Goal: Task Accomplishment & Management: Use online tool/utility

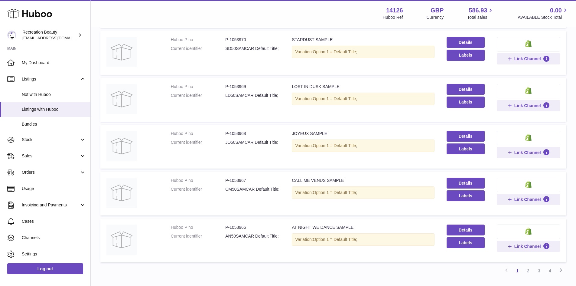
scroll to position [354, 0]
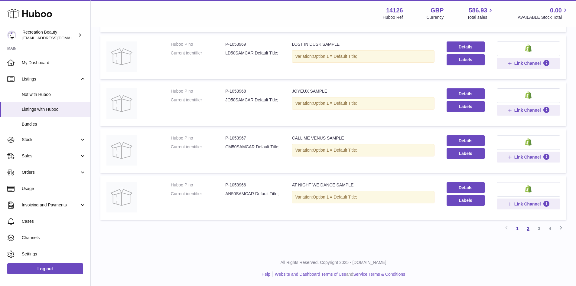
click at [529, 227] on link "2" at bounding box center [527, 228] width 11 height 11
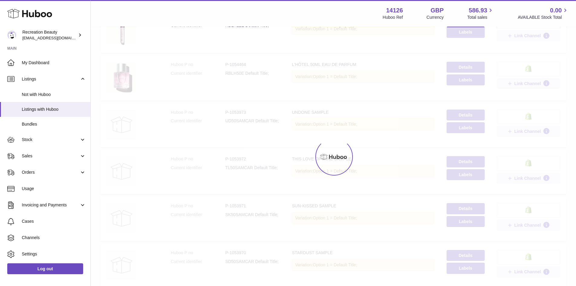
scroll to position [27, 0]
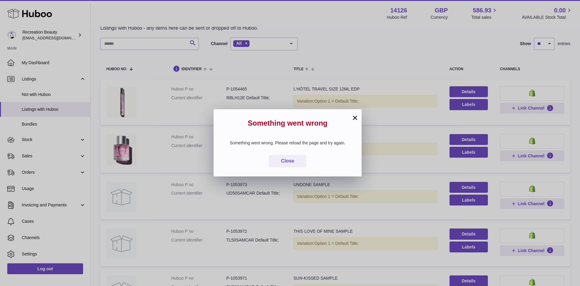
click at [352, 118] on button "×" at bounding box center [354, 117] width 7 height 7
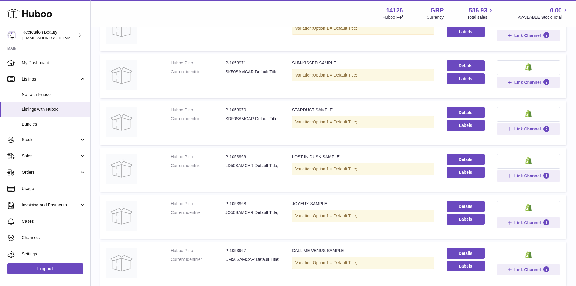
scroll to position [354, 0]
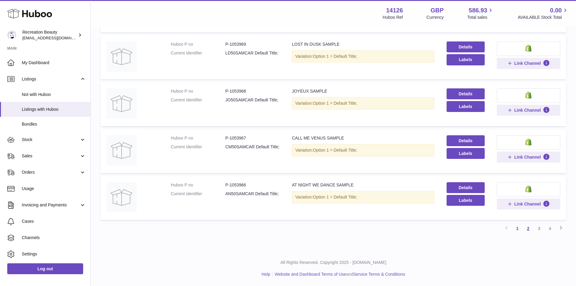
click at [526, 227] on link "2" at bounding box center [527, 228] width 11 height 11
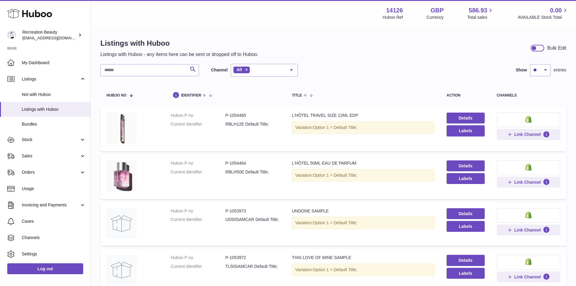
scroll to position [0, 0]
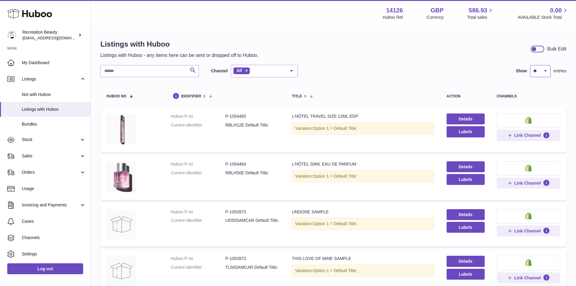
click at [535, 71] on select "** ** ** ***" at bounding box center [540, 71] width 21 height 12
select select "**"
click at [530, 65] on select "** ** ** ***" at bounding box center [540, 71] width 21 height 12
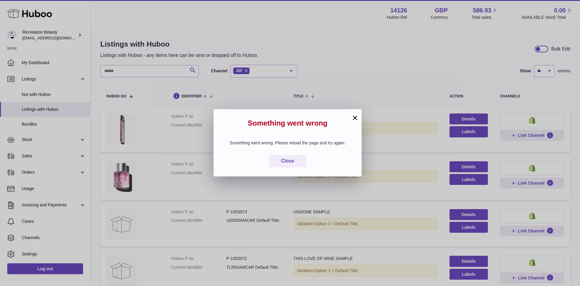
click at [351, 121] on h2 "Something went wrong" at bounding box center [288, 124] width 130 height 13
click at [354, 118] on button "×" at bounding box center [354, 117] width 7 height 7
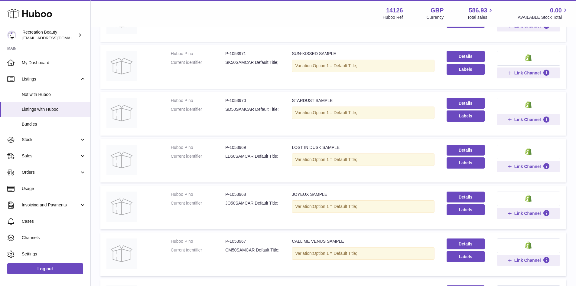
scroll to position [354, 0]
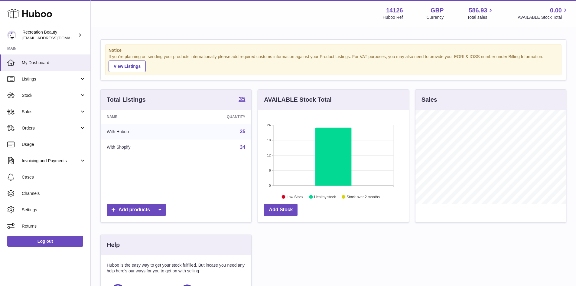
scroll to position [94, 151]
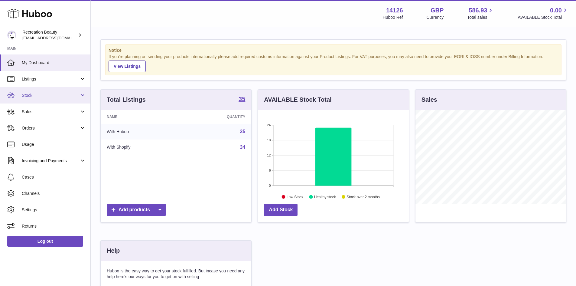
click at [69, 91] on link "Stock" at bounding box center [45, 95] width 90 height 16
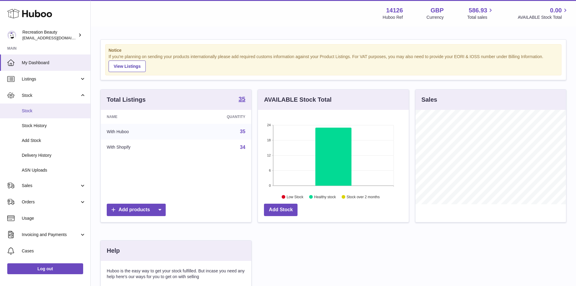
click at [65, 108] on span "Stock" at bounding box center [54, 111] width 64 height 6
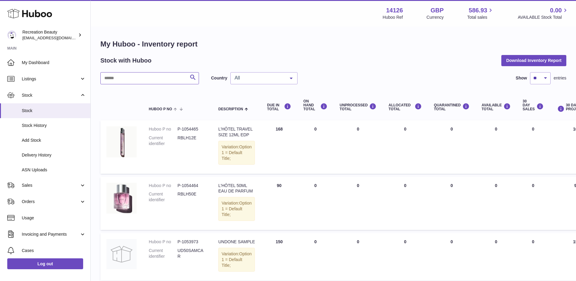
click at [130, 79] on input "text" at bounding box center [149, 78] width 99 height 12
type input "***"
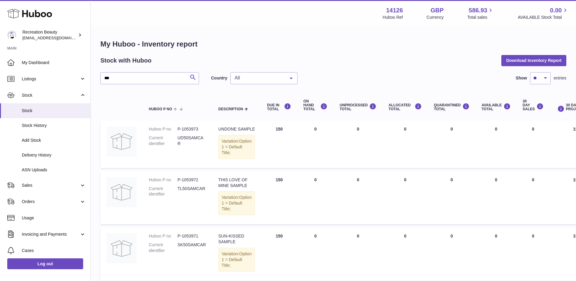
click at [283, 79] on span "All" at bounding box center [259, 78] width 52 height 6
click at [278, 112] on span "GB" at bounding box center [264, 114] width 66 height 12
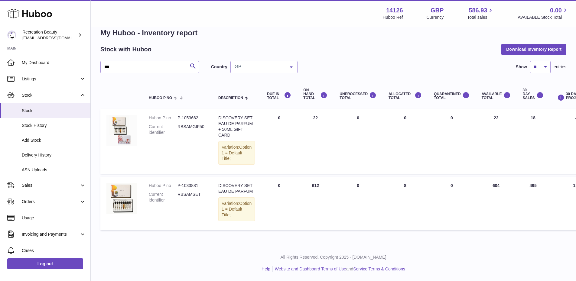
scroll to position [27, 0]
click at [165, 61] on input "***" at bounding box center [149, 67] width 99 height 12
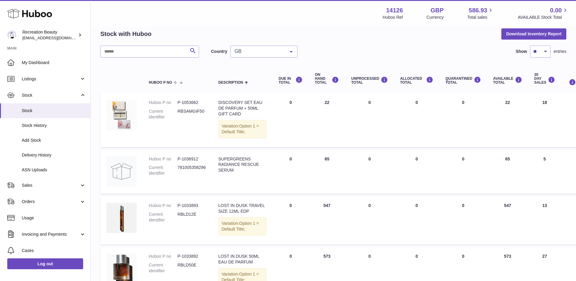
click at [252, 47] on div "GB" at bounding box center [263, 52] width 67 height 12
click at [253, 75] on span "NL" at bounding box center [264, 76] width 66 height 12
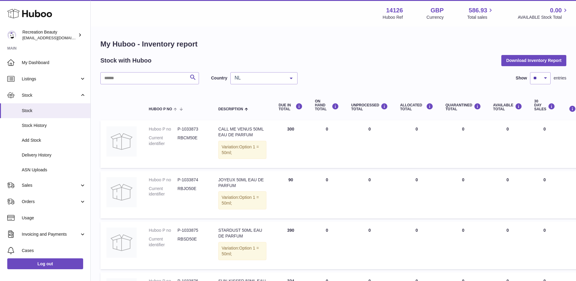
click at [194, 130] on dd "P-1033873" at bounding box center [191, 129] width 29 height 6
copy dl "P-1033873"
click at [262, 79] on span "NL" at bounding box center [259, 78] width 52 height 6
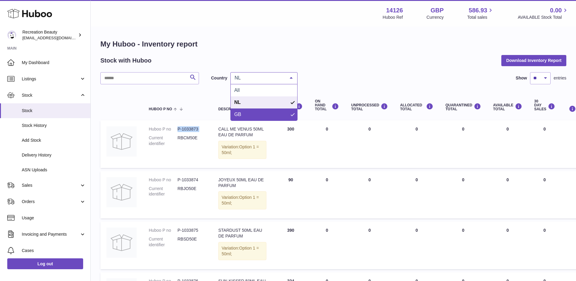
click at [245, 114] on span "GB" at bounding box center [264, 114] width 66 height 12
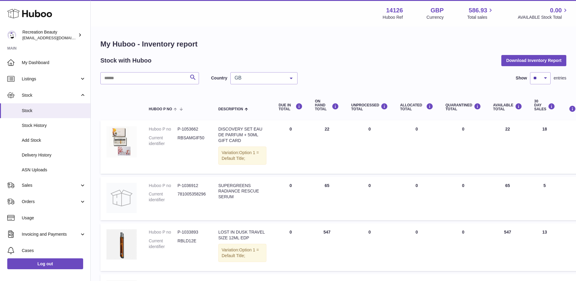
click at [159, 81] on input "text" at bounding box center [149, 78] width 99 height 12
paste input "*********"
type input "*********"
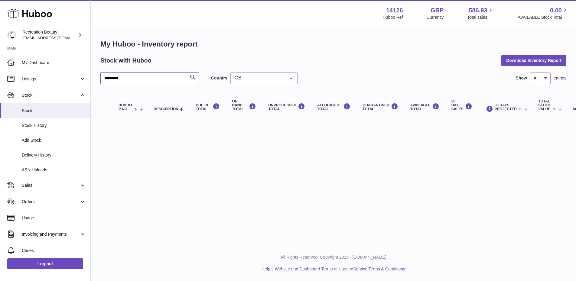
click at [159, 81] on input "*********" at bounding box center [149, 78] width 99 height 12
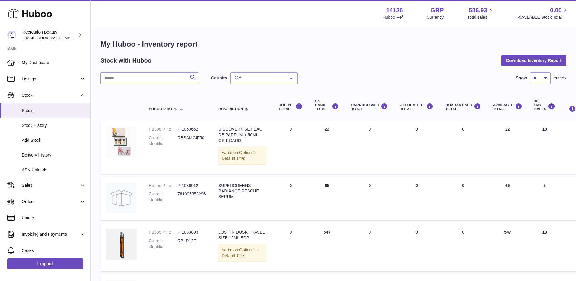
click at [240, 79] on span "GB" at bounding box center [259, 78] width 52 height 6
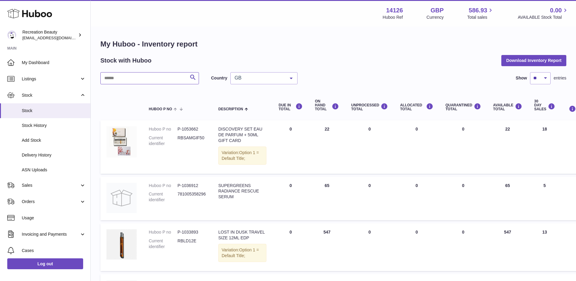
click at [128, 78] on input "text" at bounding box center [149, 78] width 99 height 12
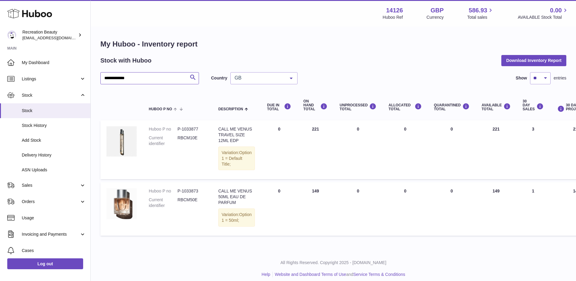
click at [155, 77] on input "**********" at bounding box center [149, 78] width 99 height 12
click at [244, 49] on h1 "My Huboo - Inventory report" at bounding box center [333, 44] width 466 height 10
click at [113, 99] on th at bounding box center [121, 105] width 42 height 24
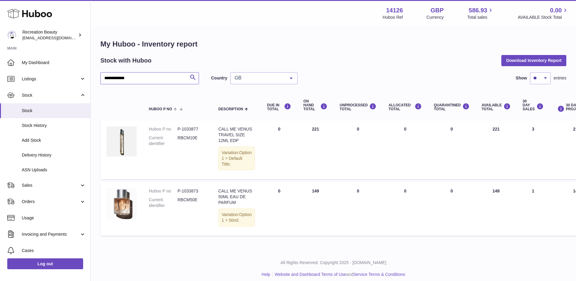
click at [131, 82] on input "**********" at bounding box center [149, 78] width 99 height 12
paste input "text"
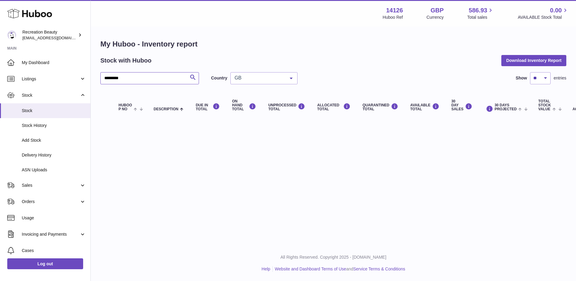
click at [131, 82] on input "*********" at bounding box center [149, 78] width 99 height 12
click at [169, 57] on div "Stock with Huboo Download Inventory Report" at bounding box center [333, 60] width 466 height 11
click at [183, 70] on div "My Huboo - Inventory report Stock with Huboo Download Inventory Report ********…" at bounding box center [333, 79] width 466 height 81
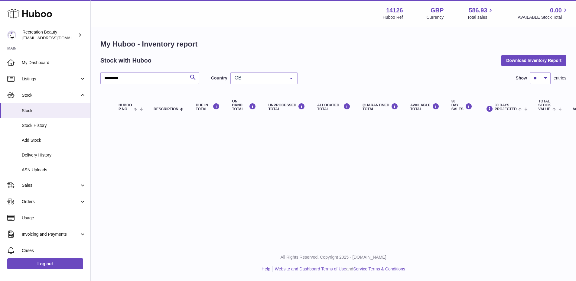
click at [183, 70] on div "My Huboo - Inventory report Stock with Huboo Download Inventory Report ********…" at bounding box center [333, 79] width 466 height 81
click at [177, 83] on input "*********" at bounding box center [149, 78] width 99 height 12
type input "*"
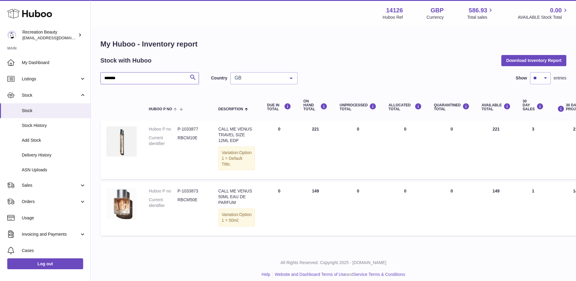
click at [173, 81] on input "*******" at bounding box center [149, 78] width 99 height 12
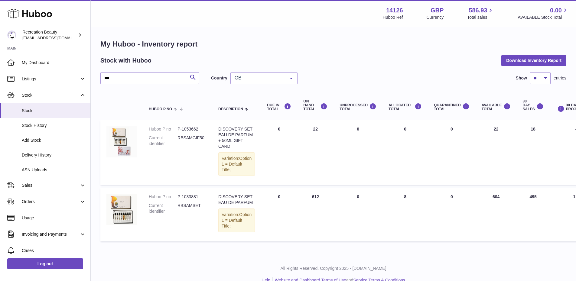
click at [267, 79] on span "GB" at bounding box center [259, 78] width 52 height 6
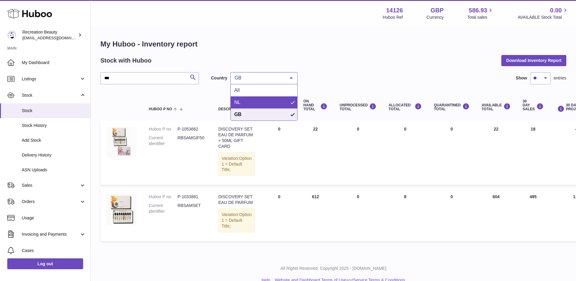
click at [261, 102] on span "NL" at bounding box center [264, 102] width 66 height 12
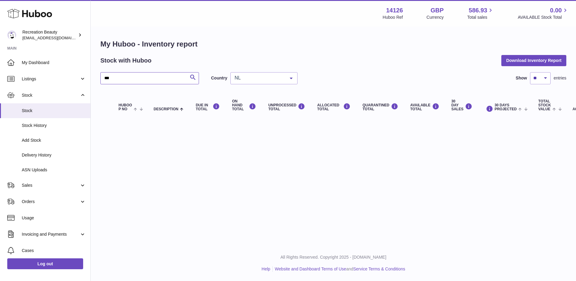
click at [143, 83] on input "***" at bounding box center [149, 78] width 99 height 12
type input "*"
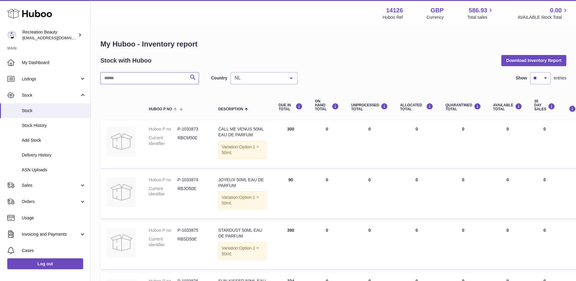
click at [148, 83] on input "text" at bounding box center [149, 78] width 99 height 12
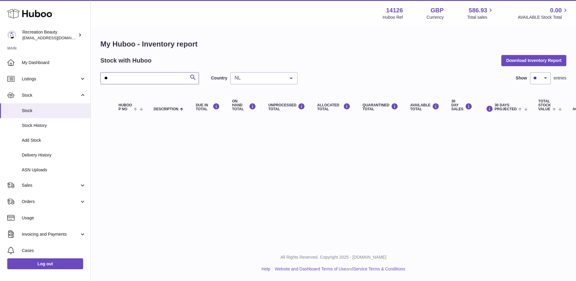
type input "*"
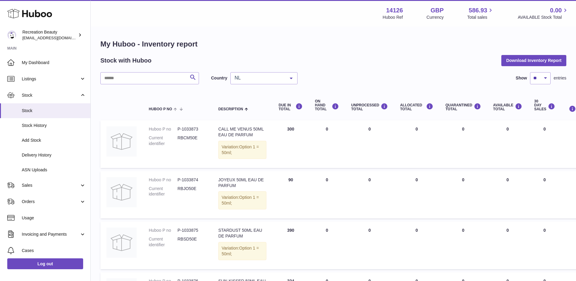
click at [257, 76] on span "NL" at bounding box center [259, 78] width 52 height 6
click at [256, 90] on span "All" at bounding box center [264, 90] width 66 height 12
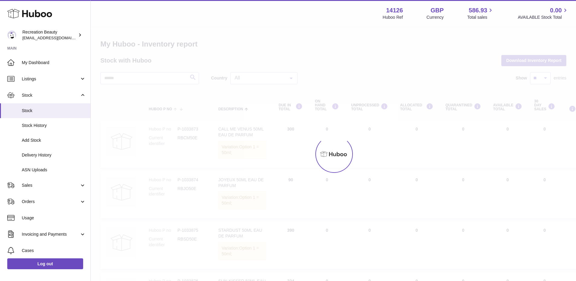
click at [357, 58] on div at bounding box center [333, 154] width 485 height 254
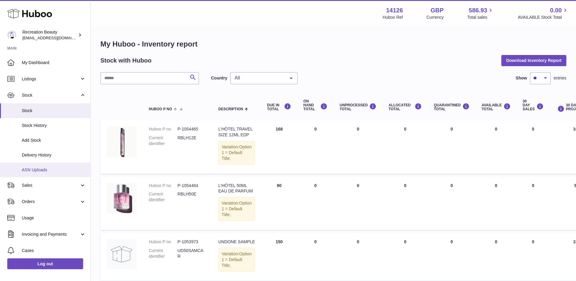
click at [39, 166] on link "ASN Uploads" at bounding box center [45, 170] width 90 height 15
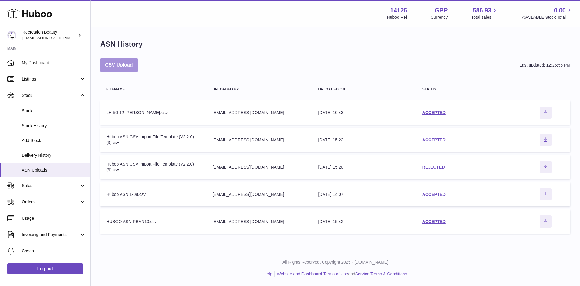
click at [128, 60] on button "CSV Upload" at bounding box center [118, 65] width 37 height 14
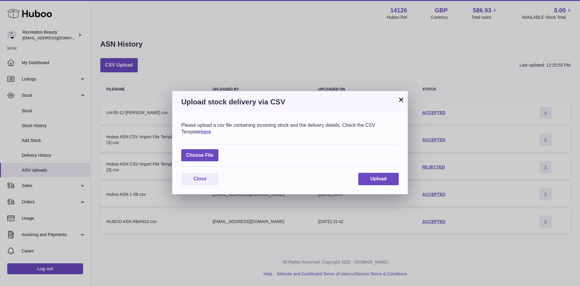
click at [186, 135] on div "Please upload a csv file containing incoming stock and the delivery details. Ch…" at bounding box center [290, 153] width 236 height 81
click at [201, 133] on link "here" at bounding box center [206, 131] width 10 height 5
click at [399, 99] on button "×" at bounding box center [401, 99] width 7 height 7
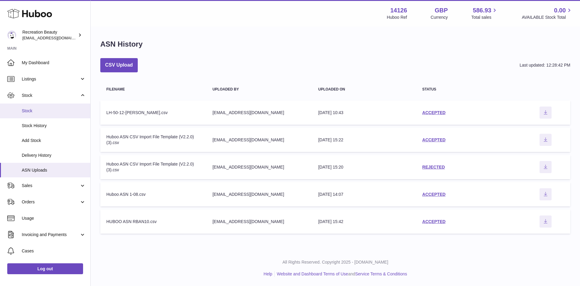
click at [60, 112] on span "Stock" at bounding box center [54, 111] width 64 height 6
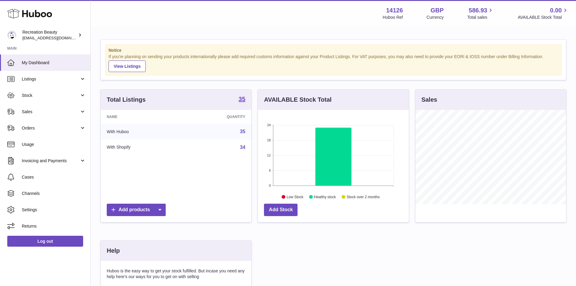
scroll to position [94, 151]
click at [68, 95] on span "Stock" at bounding box center [51, 95] width 58 height 6
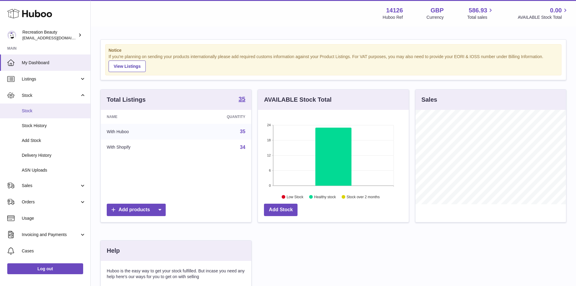
click at [49, 110] on span "Stock" at bounding box center [54, 111] width 64 height 6
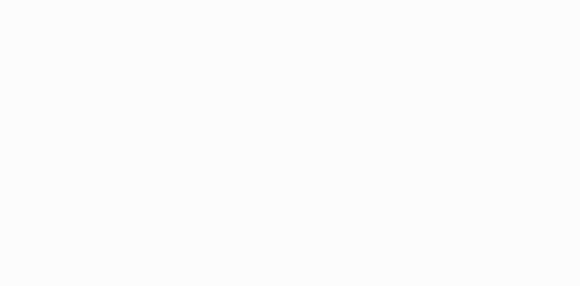
click at [95, 54] on div at bounding box center [336, 143] width 490 height 286
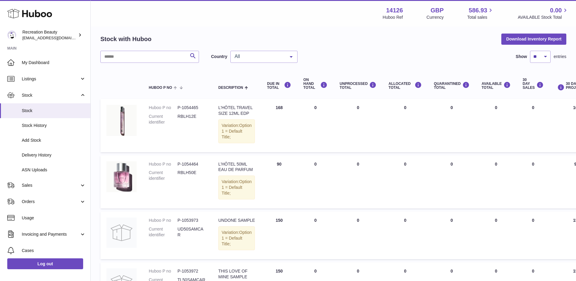
scroll to position [22, 0]
click at [195, 166] on dd "P-1054464" at bounding box center [191, 163] width 29 height 6
copy dd "1054464"
click at [193, 107] on dd "P-1054465" at bounding box center [191, 107] width 29 height 6
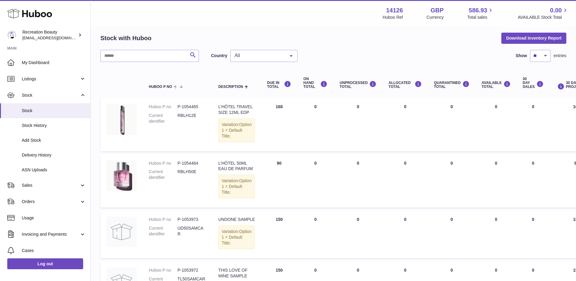
click at [193, 107] on dd "P-1054465" at bounding box center [191, 107] width 29 height 6
copy dd "1054465"
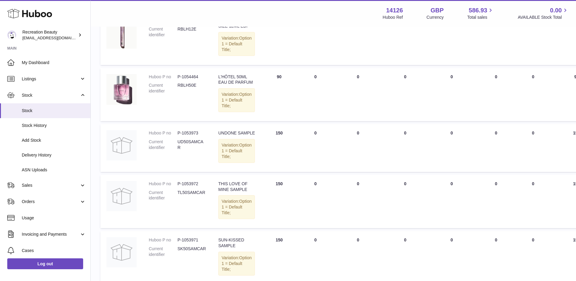
scroll to position [110, 0]
click at [191, 135] on dd "P-1053973" at bounding box center [191, 132] width 29 height 6
copy dd "1053973"
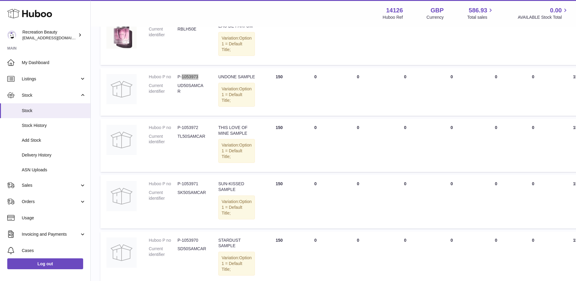
scroll to position [165, 0]
click at [189, 130] on dd "P-1053972" at bounding box center [191, 127] width 29 height 6
copy dd "1053972"
click at [190, 186] on dd "P-1053971" at bounding box center [191, 184] width 29 height 6
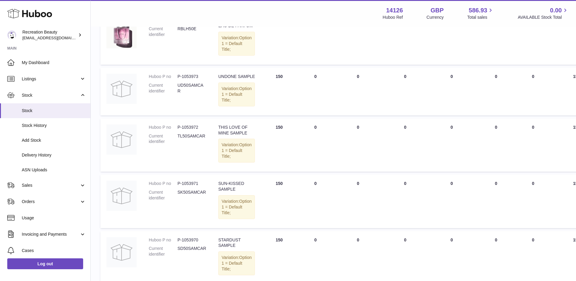
click at [190, 186] on dd "P-1053971" at bounding box center [191, 184] width 29 height 6
copy dd "1053971"
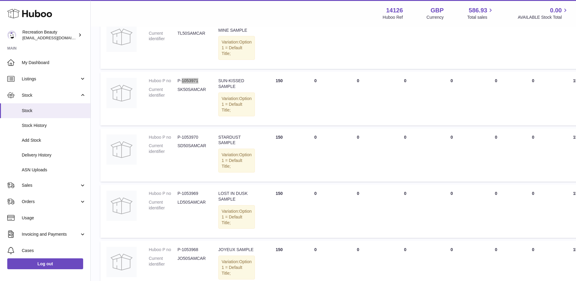
scroll to position [271, 0]
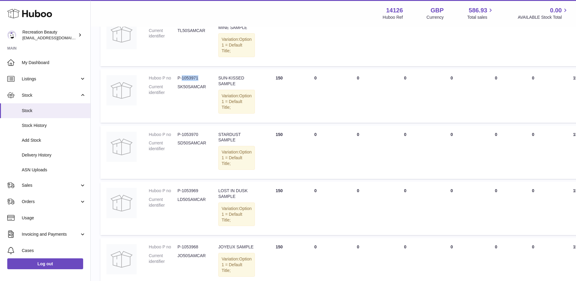
click at [188, 137] on dd "P-1053970" at bounding box center [191, 135] width 29 height 6
copy dd "1053970"
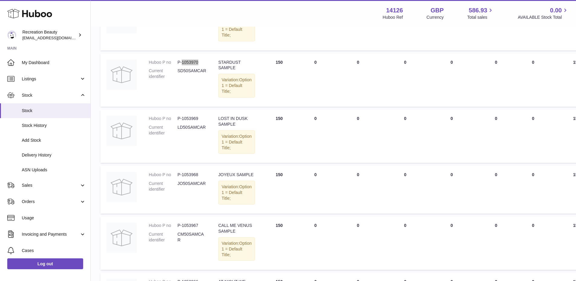
scroll to position [344, 0]
click at [191, 121] on dd "P-1053969" at bounding box center [191, 118] width 29 height 6
copy dd "1053969"
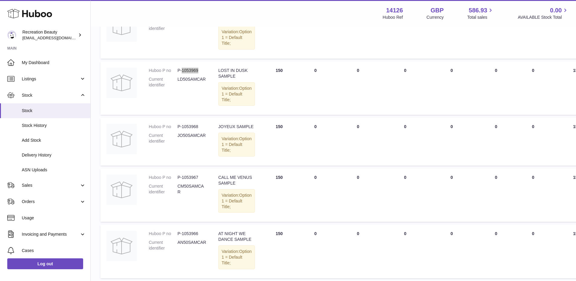
scroll to position [392, 0]
click at [192, 129] on dd "P-1053968" at bounding box center [191, 126] width 29 height 6
copy dd "1053968"
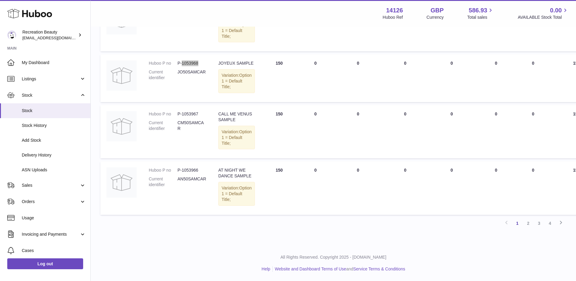
scroll to position [497, 0]
click at [189, 136] on td "Huboo P no P-1053967 Current identifier CM50SAMCAR" at bounding box center [178, 131] width 70 height 53
copy dd "1053967"
click at [192, 173] on dd "P-1053966" at bounding box center [191, 170] width 29 height 6
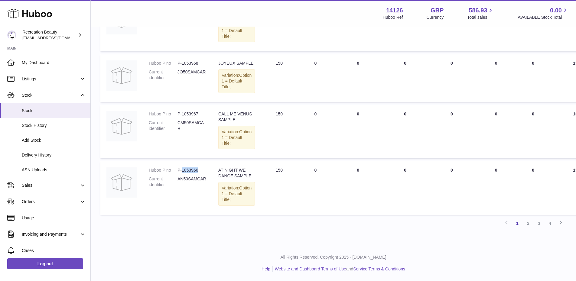
click at [192, 173] on dd "P-1053966" at bounding box center [191, 170] width 29 height 6
copy dd "1053966"
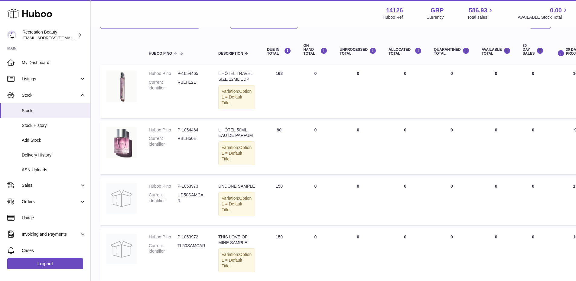
scroll to position [0, 0]
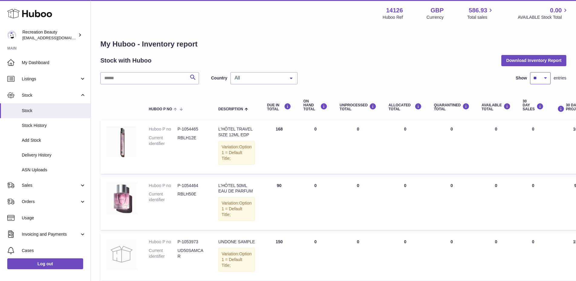
click at [544, 79] on select "** ** ** ***" at bounding box center [540, 78] width 21 height 12
select select "**"
click at [530, 72] on select "** ** ** ***" at bounding box center [540, 78] width 21 height 12
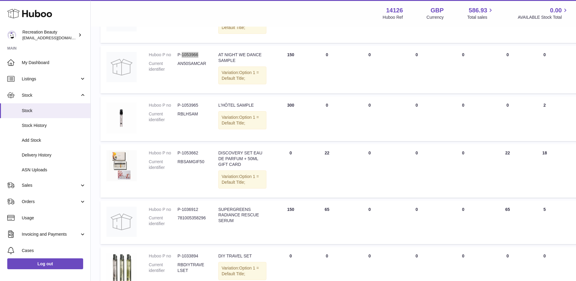
scroll to position [499, 0]
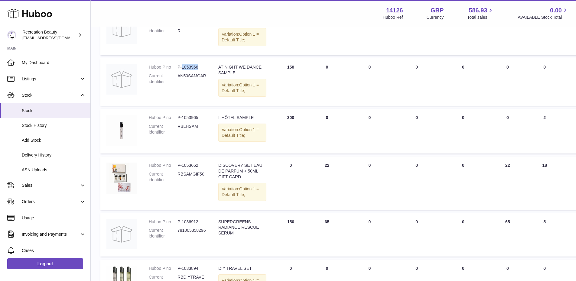
click at [192, 121] on dd "P-1053965" at bounding box center [191, 118] width 29 height 6
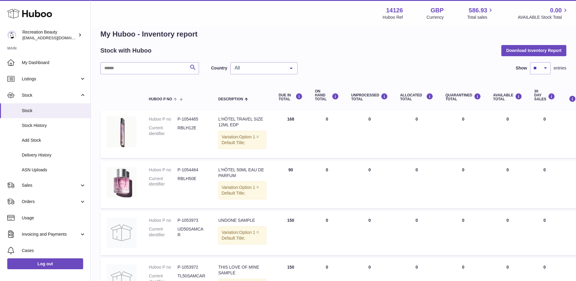
scroll to position [0, 0]
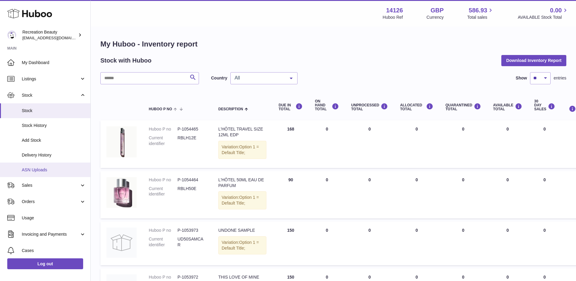
click at [47, 166] on link "ASN Uploads" at bounding box center [45, 170] width 90 height 15
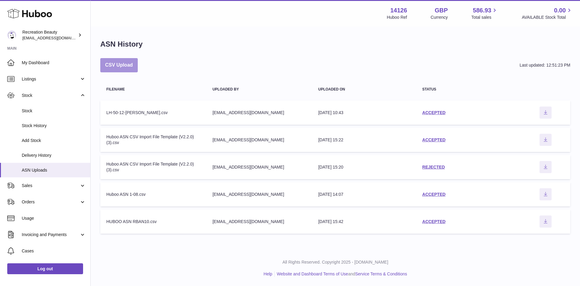
click at [118, 63] on button "CSV Upload" at bounding box center [118, 65] width 37 height 14
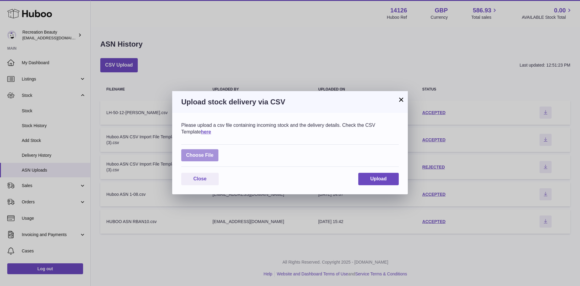
click at [213, 152] on label at bounding box center [199, 155] width 37 height 12
click at [214, 152] on input "file" at bounding box center [214, 152] width 0 height 0
click at [201, 130] on link "here" at bounding box center [206, 131] width 10 height 5
click at [207, 150] on label at bounding box center [199, 155] width 37 height 12
click at [214, 152] on input "file" at bounding box center [214, 152] width 0 height 0
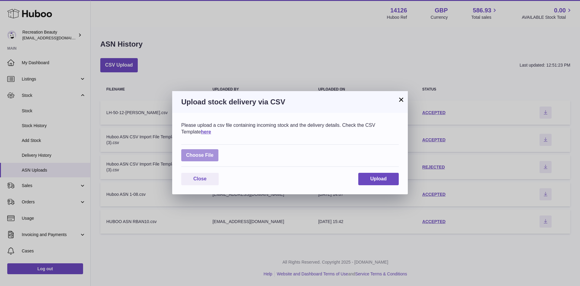
type input "**********"
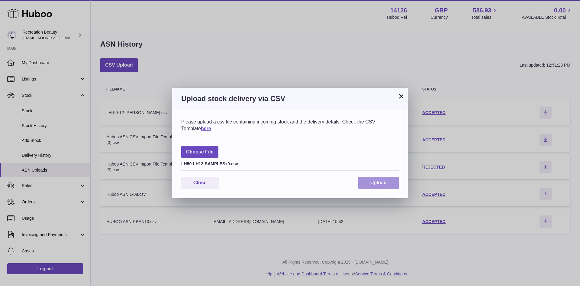
click at [366, 184] on button "Upload" at bounding box center [378, 182] width 40 height 12
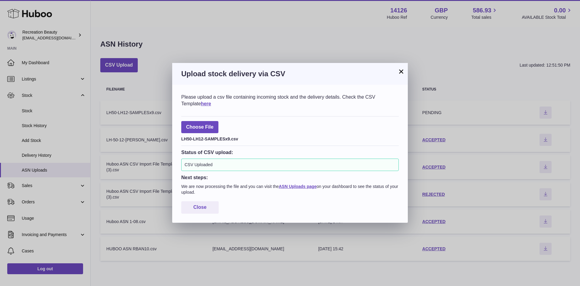
click at [399, 74] on button "×" at bounding box center [401, 71] width 7 height 7
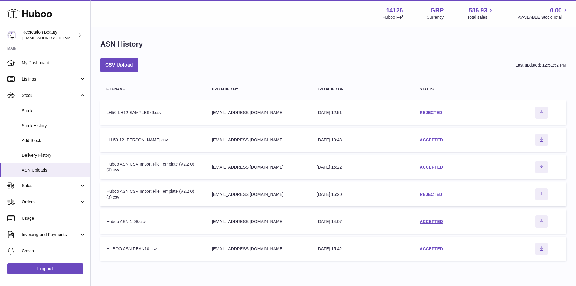
click at [424, 111] on link "REJECTED" at bounding box center [430, 112] width 23 height 5
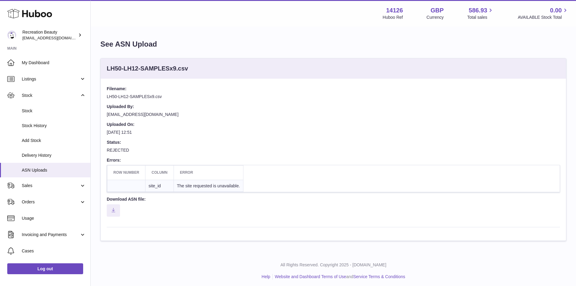
scroll to position [3, 0]
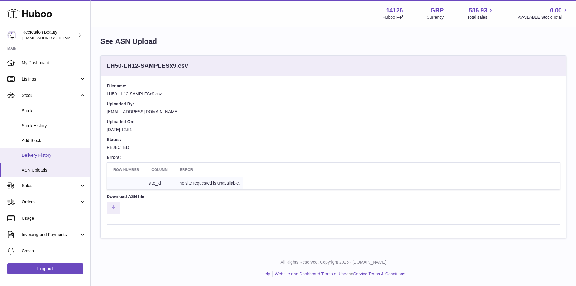
click at [68, 162] on link "Delivery History" at bounding box center [45, 155] width 90 height 15
click at [63, 164] on link "ASN Uploads" at bounding box center [45, 170] width 90 height 15
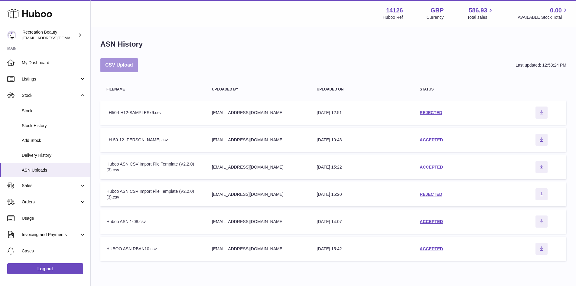
click at [134, 64] on button "CSV Upload" at bounding box center [118, 65] width 37 height 14
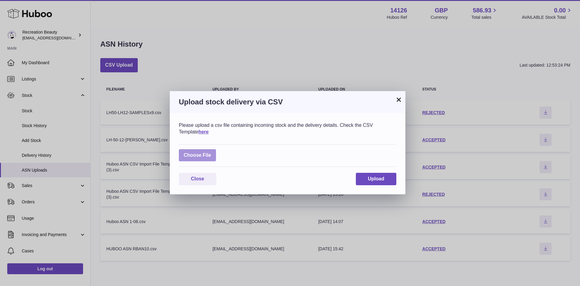
click at [199, 160] on label at bounding box center [197, 155] width 37 height 12
click at [211, 152] on input "file" at bounding box center [211, 152] width 0 height 0
type input "**********"
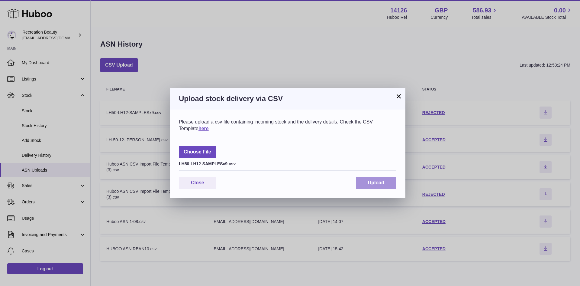
click at [372, 183] on span "Upload" at bounding box center [376, 182] width 16 height 5
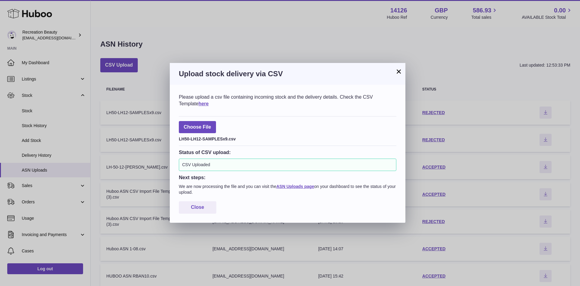
click at [399, 72] on button "×" at bounding box center [398, 71] width 7 height 7
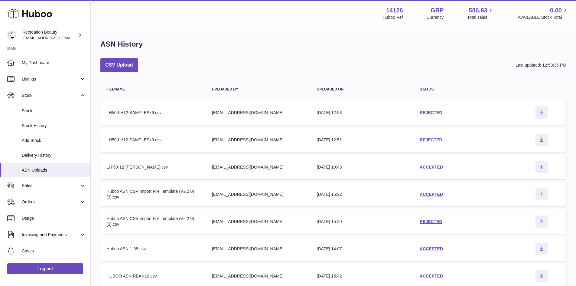
click at [433, 111] on link "REJECTED" at bounding box center [430, 112] width 23 height 5
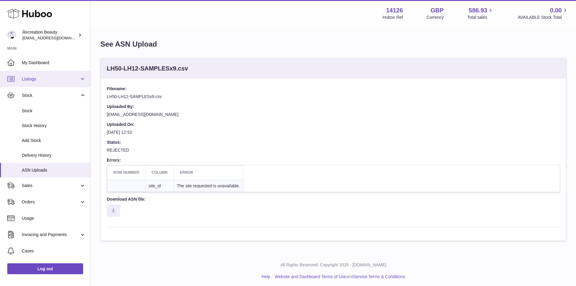
click at [67, 86] on link "Listings" at bounding box center [45, 79] width 90 height 16
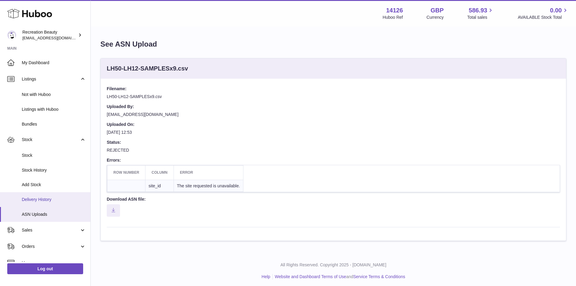
click at [49, 201] on span "Delivery History" at bounding box center [54, 199] width 64 height 6
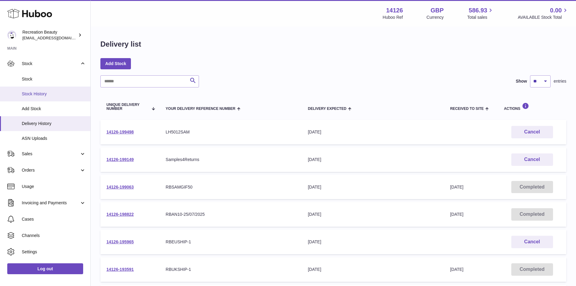
scroll to position [38, 0]
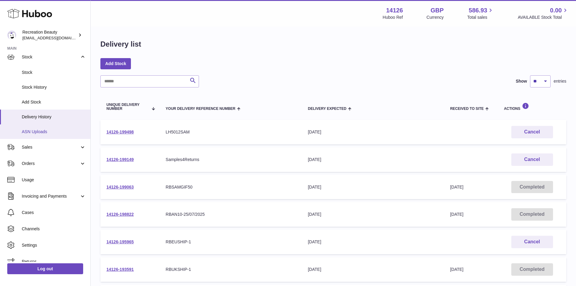
click at [58, 129] on span "ASN Uploads" at bounding box center [54, 132] width 64 height 6
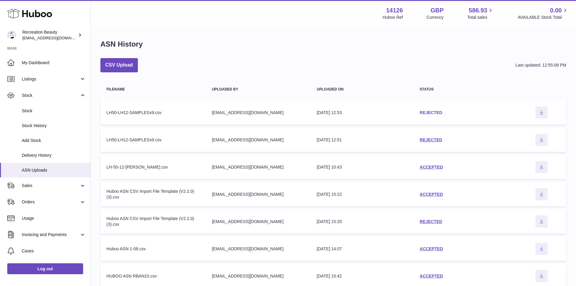
click at [437, 111] on link "REJECTED" at bounding box center [430, 112] width 23 height 5
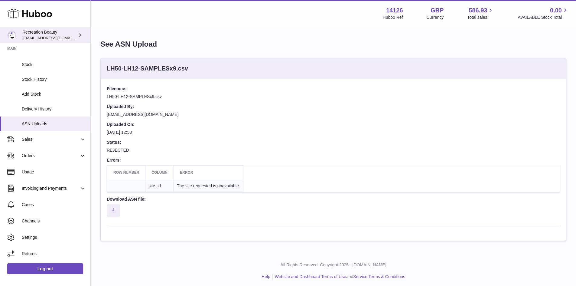
click at [70, 33] on div "Recreation Beauty production@recreationbeauty.com" at bounding box center [49, 34] width 54 height 11
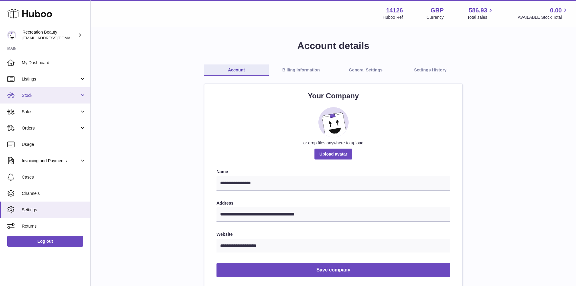
click at [63, 95] on span "Stock" at bounding box center [51, 95] width 58 height 6
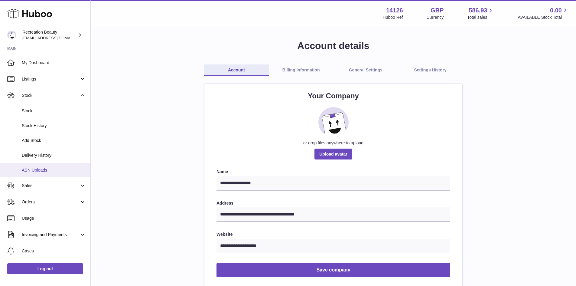
click at [56, 170] on span "ASN Uploads" at bounding box center [54, 170] width 64 height 6
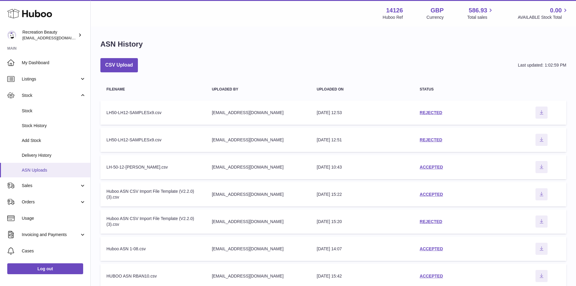
scroll to position [46, 0]
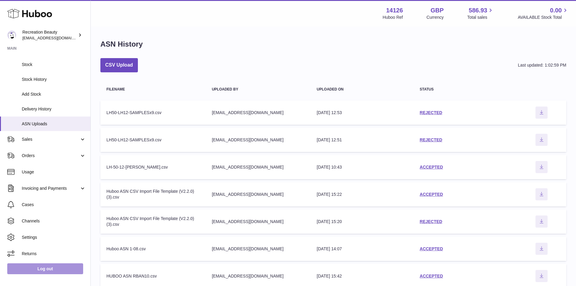
click at [25, 270] on link "Log out" at bounding box center [45, 268] width 76 height 11
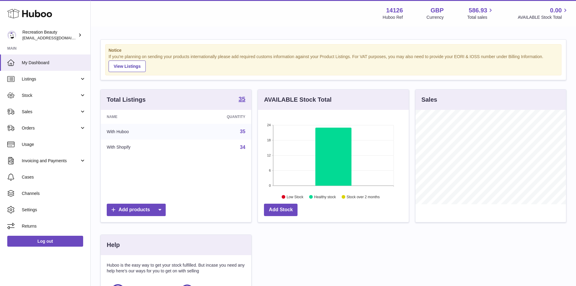
scroll to position [94, 151]
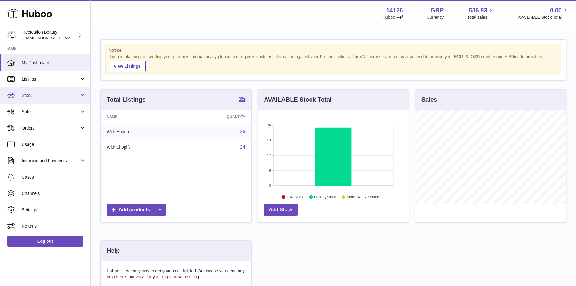
click at [42, 95] on span "Stock" at bounding box center [51, 95] width 58 height 6
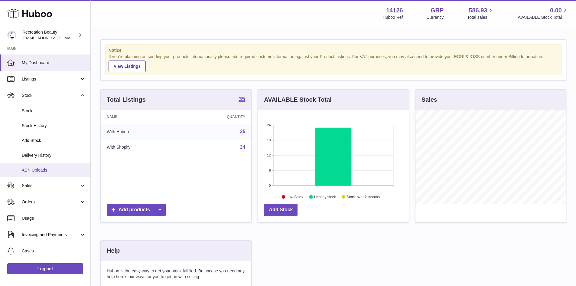
click at [58, 167] on span "ASN Uploads" at bounding box center [54, 170] width 64 height 6
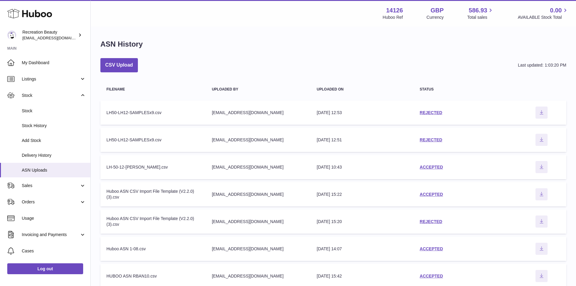
click at [149, 66] on div "CSV Upload Last updated: 1:03:20 PM" at bounding box center [333, 65] width 466 height 14
click at [121, 63] on button "CSV Upload" at bounding box center [118, 65] width 37 height 14
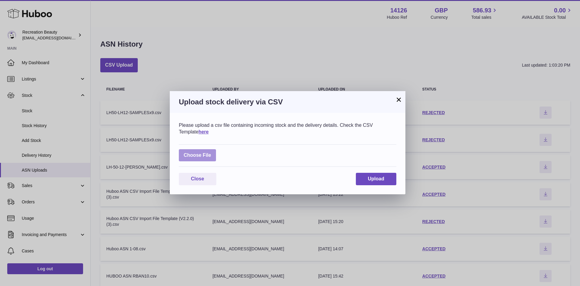
click at [198, 151] on label at bounding box center [197, 155] width 37 height 12
click at [211, 152] on input "file" at bounding box center [211, 152] width 0 height 0
type input "**********"
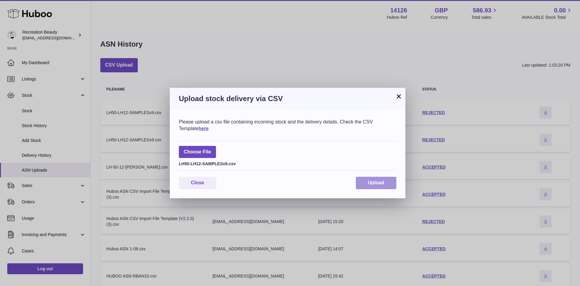
click at [360, 179] on button "Upload" at bounding box center [376, 182] width 40 height 12
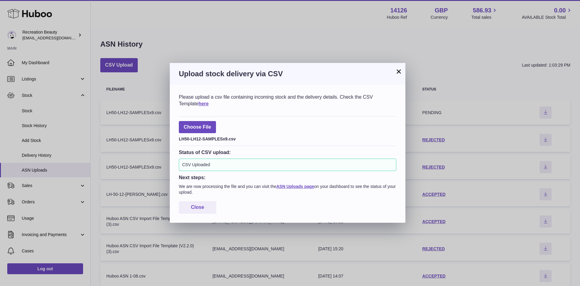
click at [398, 73] on button "×" at bounding box center [398, 71] width 7 height 7
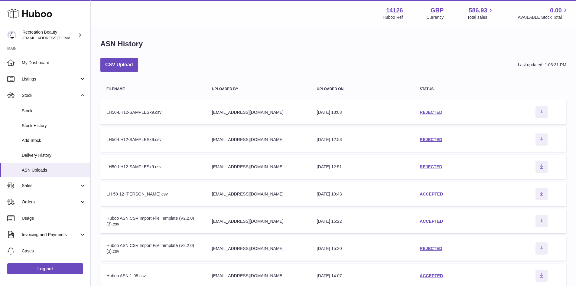
scroll to position [1, 0]
